Goal: Transaction & Acquisition: Purchase product/service

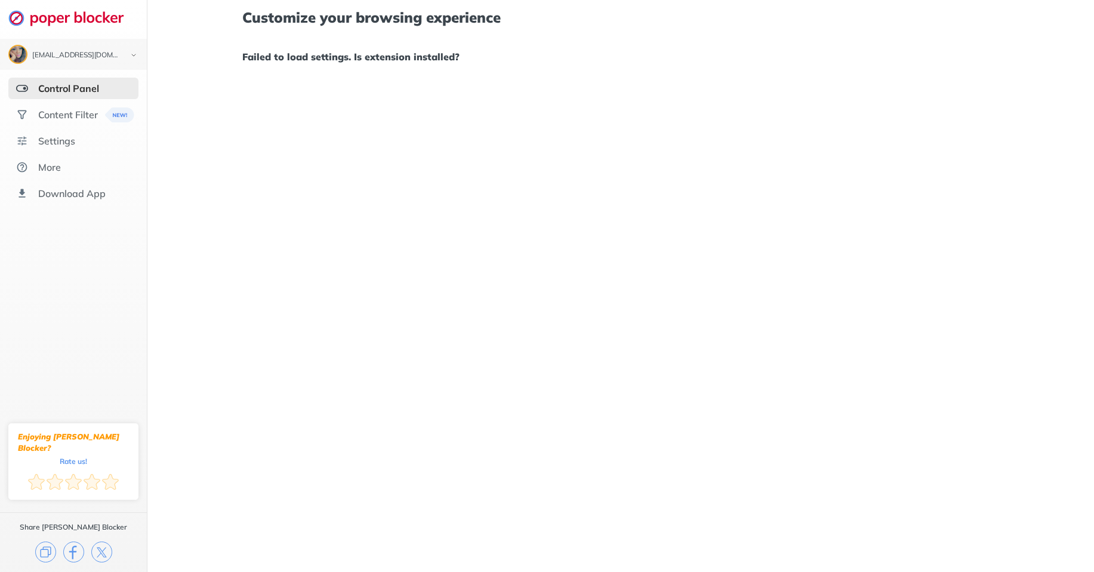
click at [85, 87] on div "Control Panel" at bounding box center [68, 88] width 61 height 12
click at [84, 86] on div "Control Panel" at bounding box center [68, 88] width 61 height 12
click at [61, 138] on div "Settings" at bounding box center [56, 141] width 37 height 12
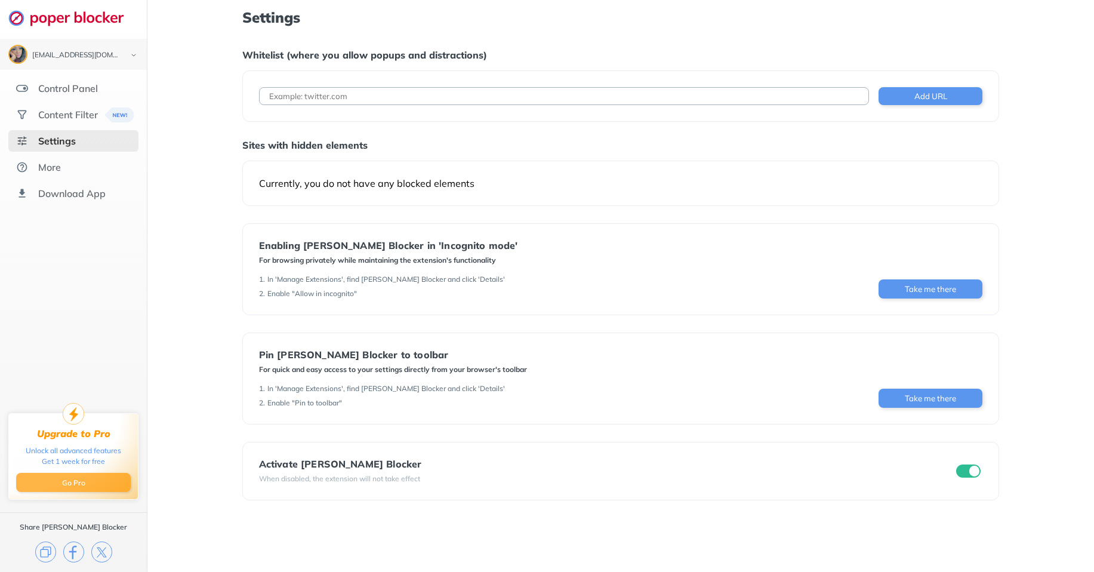
click at [88, 480] on button "Go Pro" at bounding box center [73, 482] width 115 height 19
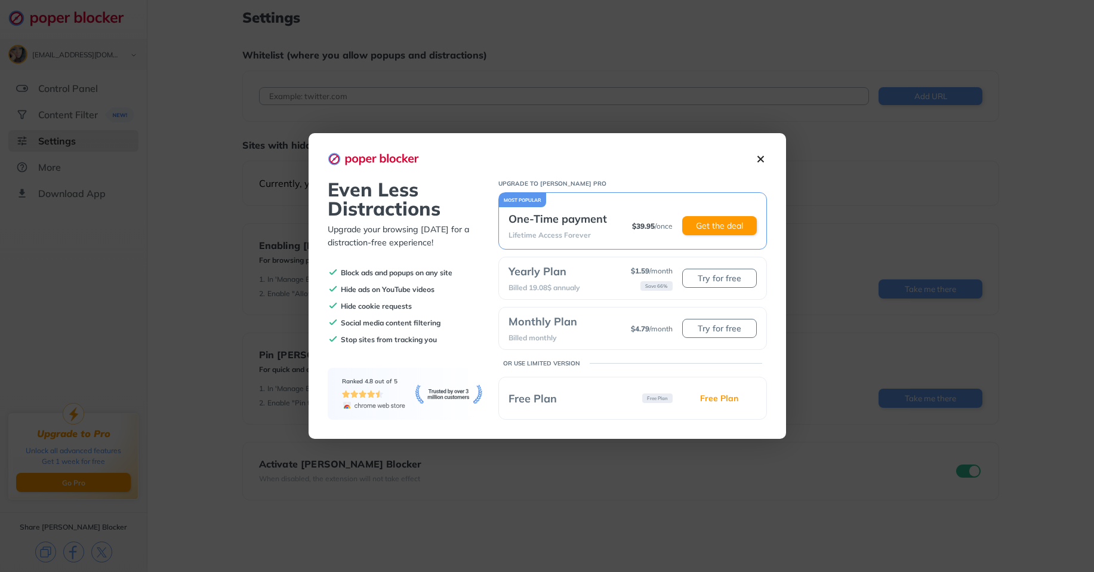
click at [549, 278] on div "Yearly Plan Billed 19.08$ annualy" at bounding box center [544, 278] width 72 height 23
click at [759, 155] on img at bounding box center [760, 159] width 13 height 13
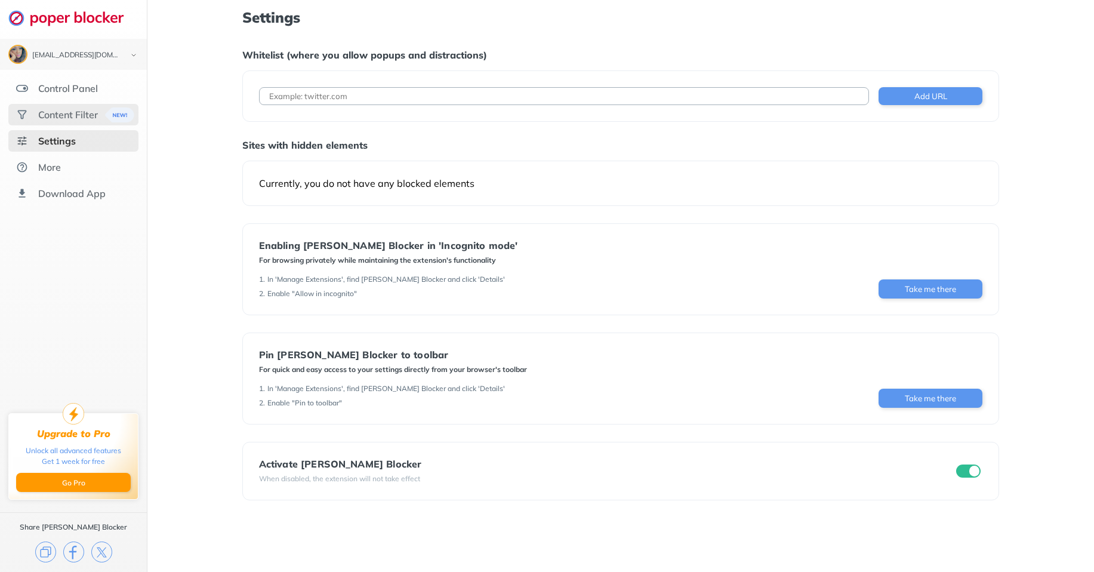
click at [87, 111] on div "Content Filter" at bounding box center [68, 115] width 60 height 12
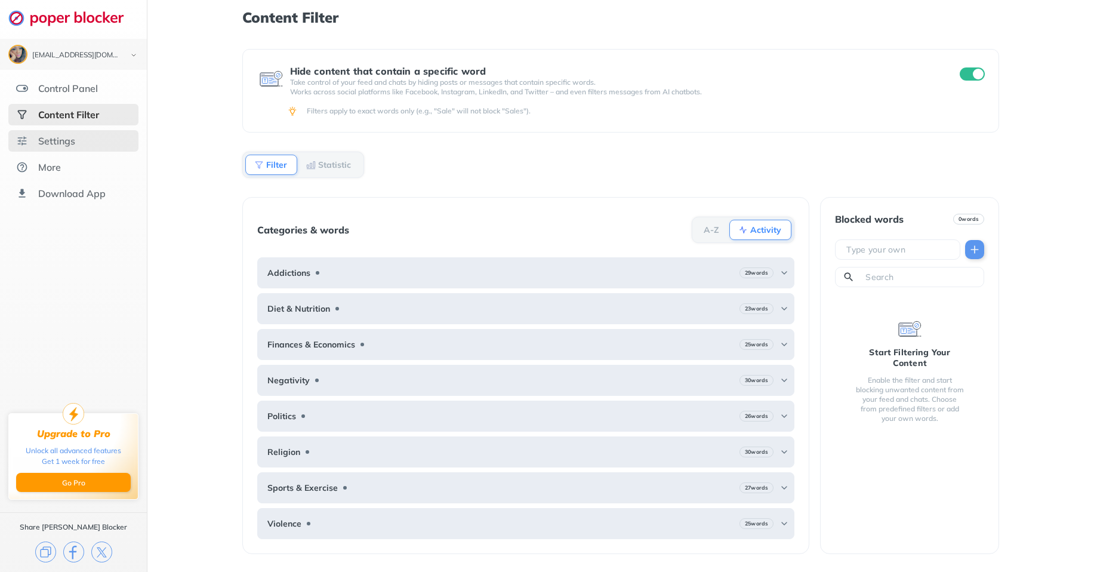
click at [62, 144] on div "Settings" at bounding box center [56, 141] width 37 height 12
